Goal: Transaction & Acquisition: Subscribe to service/newsletter

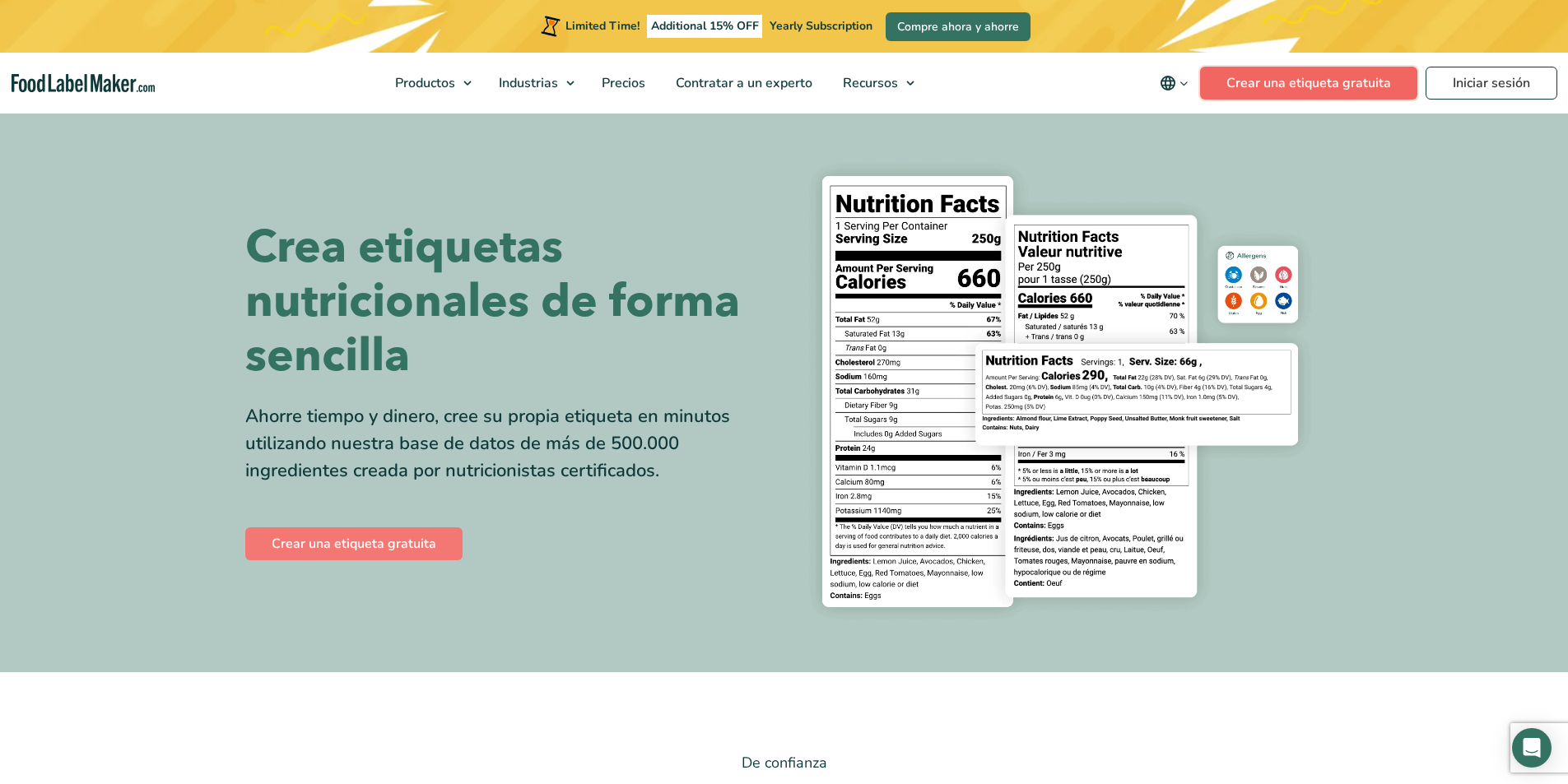
click at [1363, 84] on link "Crear una etiqueta gratuita" at bounding box center [1309, 83] width 217 height 33
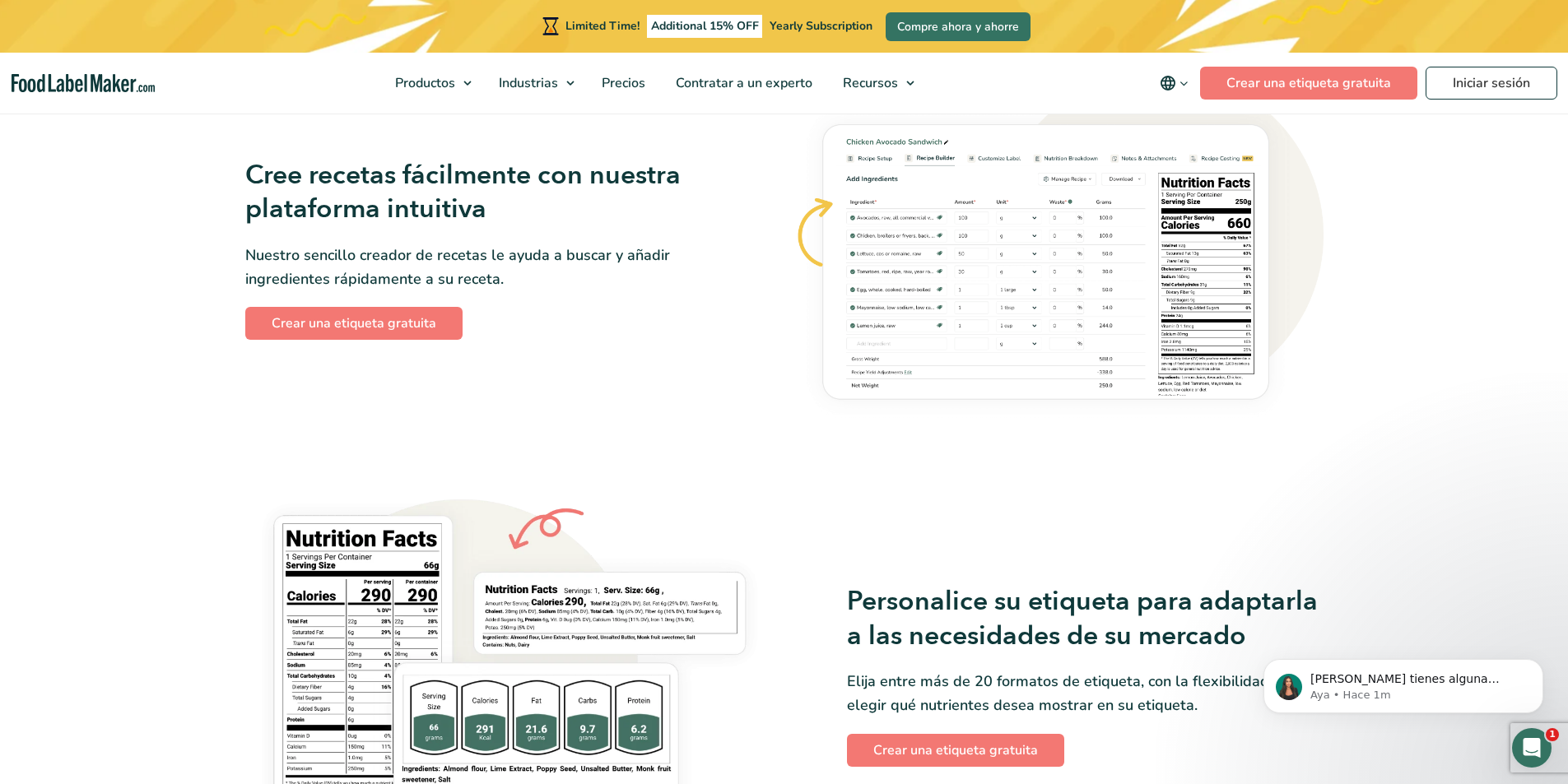
scroll to position [822, 0]
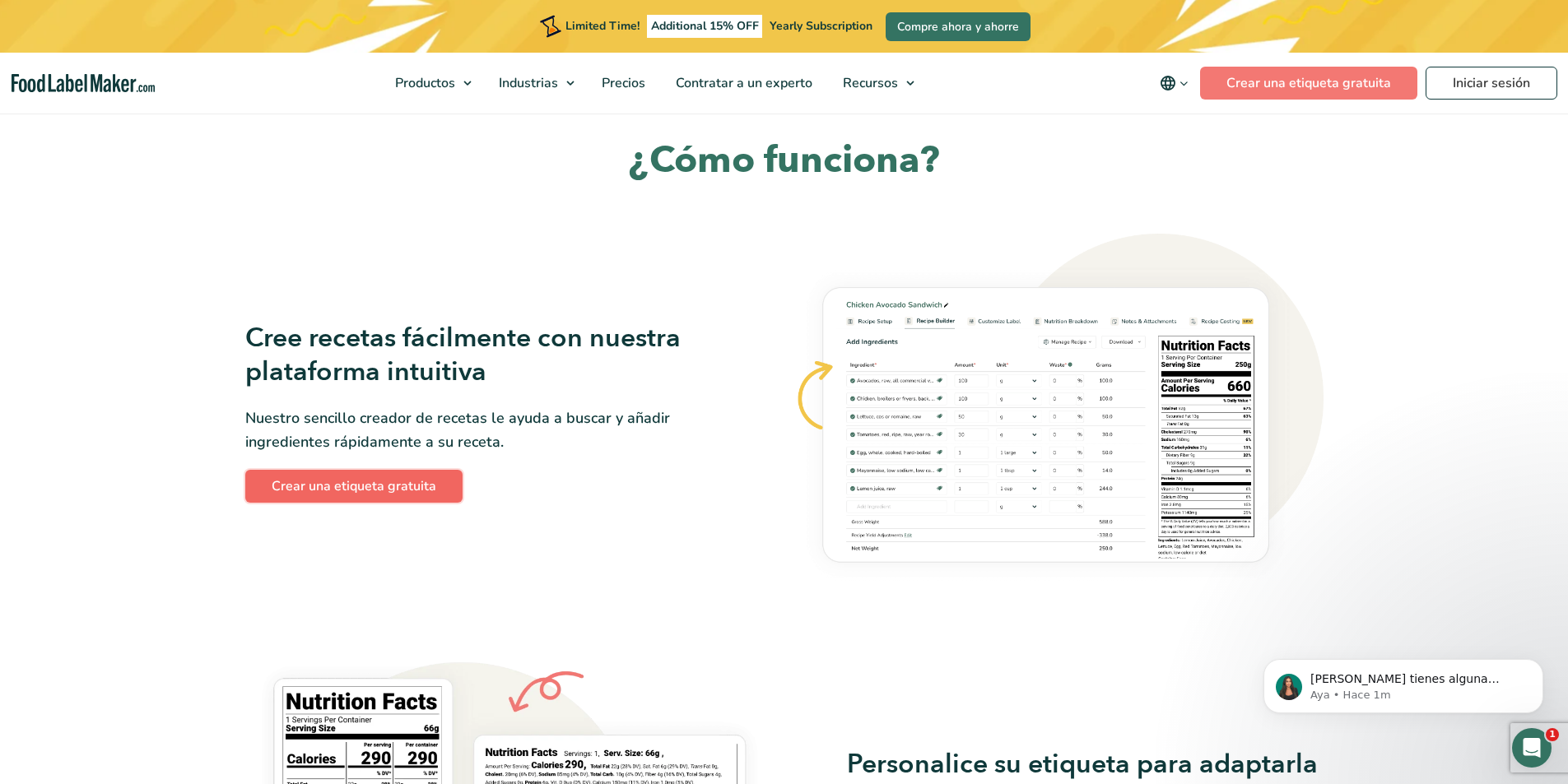
click at [389, 486] on link "Crear una etiqueta gratuita" at bounding box center [354, 486] width 217 height 33
